Goal: Task Accomplishment & Management: Use online tool/utility

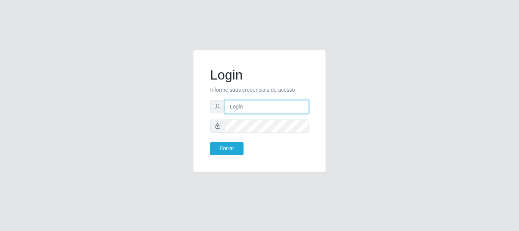
click at [270, 103] on input "text" at bounding box center [267, 106] width 84 height 13
type input "[EMAIL_ADDRESS][DOMAIN_NAME]"
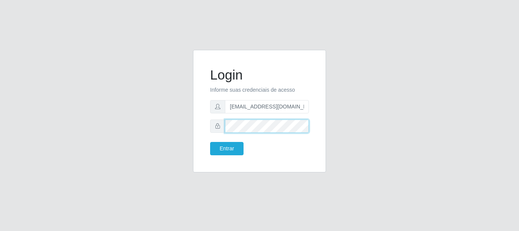
click at [210, 142] on button "Entrar" at bounding box center [226, 148] width 33 height 13
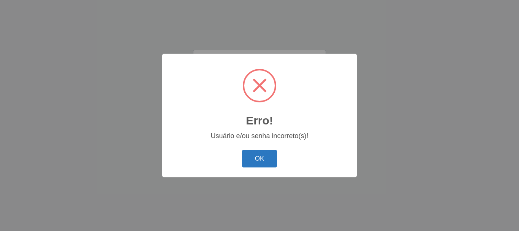
click at [250, 166] on button "OK" at bounding box center [259, 159] width 35 height 18
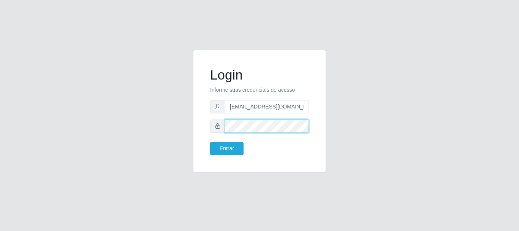
click at [0, 189] on div "Login Informe suas credenciais de acesso [EMAIL_ADDRESS][DOMAIN_NAME] Entrar" at bounding box center [259, 115] width 519 height 231
click at [210, 142] on button "Entrar" at bounding box center [226, 148] width 33 height 13
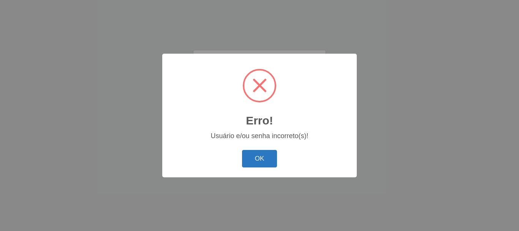
click at [248, 165] on button "OK" at bounding box center [259, 159] width 35 height 18
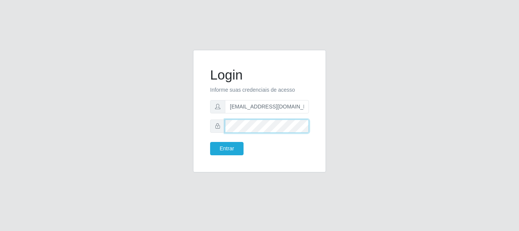
click at [210, 142] on button "Entrar" at bounding box center [226, 148] width 33 height 13
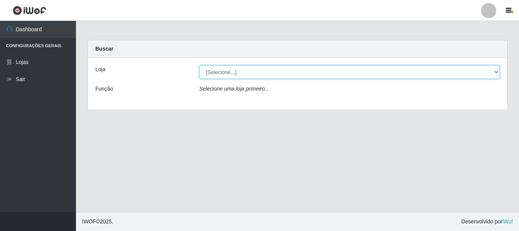
click at [228, 71] on select "[Selecione...] Queiroz Atacadão - [GEOGRAPHIC_DATA]" at bounding box center [349, 71] width 301 height 13
select select "464"
click at [199, 65] on select "[Selecione...] Queiroz Atacadão - [GEOGRAPHIC_DATA]" at bounding box center [349, 71] width 301 height 13
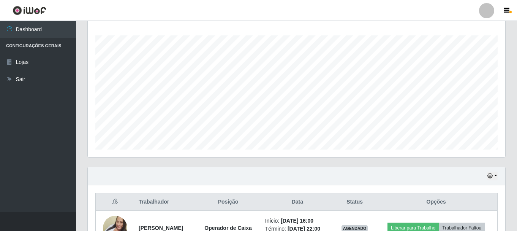
scroll to position [173, 0]
